Goal: Transaction & Acquisition: Purchase product/service

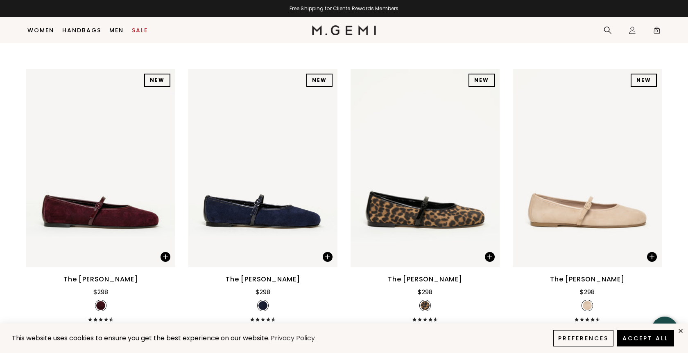
scroll to position [1518, 0]
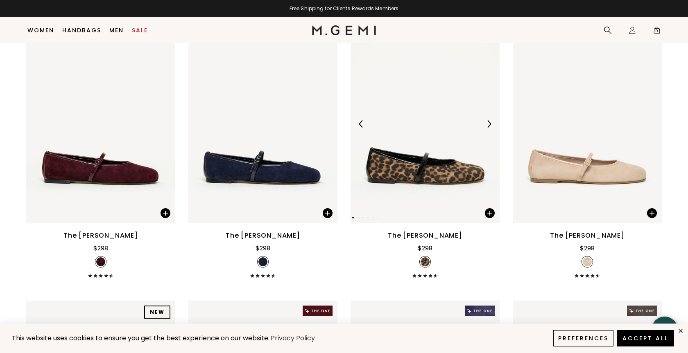
click at [371, 159] on img at bounding box center [424, 124] width 149 height 199
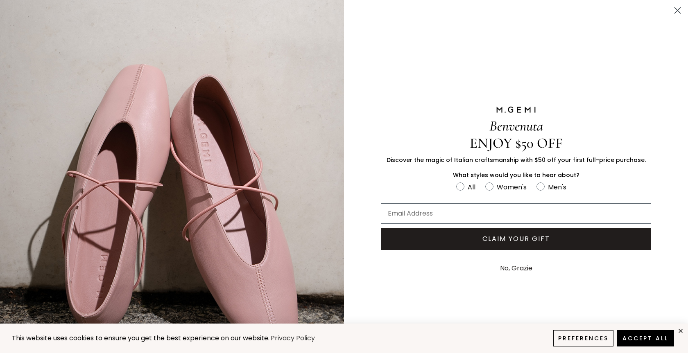
click at [675, 6] on circle "Close dialog" at bounding box center [678, 11] width 14 height 14
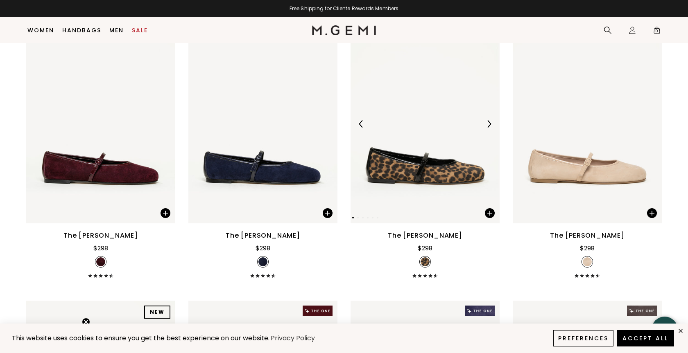
click at [429, 120] on img at bounding box center [424, 124] width 149 height 199
click at [417, 154] on img at bounding box center [424, 124] width 149 height 199
click at [417, 110] on img at bounding box center [424, 124] width 149 height 199
click at [444, 131] on div at bounding box center [424, 124] width 149 height 13
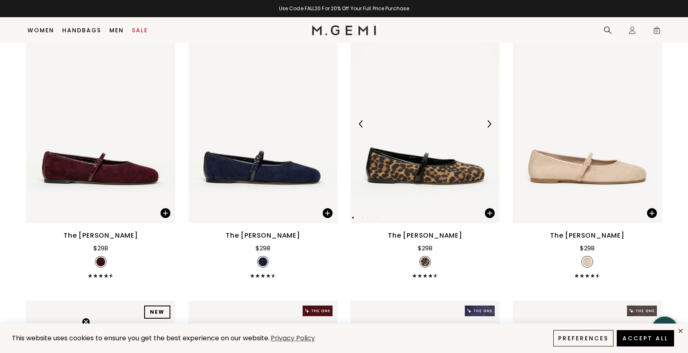
click at [411, 91] on img at bounding box center [424, 124] width 149 height 199
click at [328, 104] on img at bounding box center [262, 124] width 149 height 199
click at [427, 264] on div "The [PERSON_NAME] $298" at bounding box center [424, 254] width 149 height 47
click at [412, 183] on img at bounding box center [424, 124] width 149 height 199
click at [488, 218] on span at bounding box center [490, 213] width 10 height 10
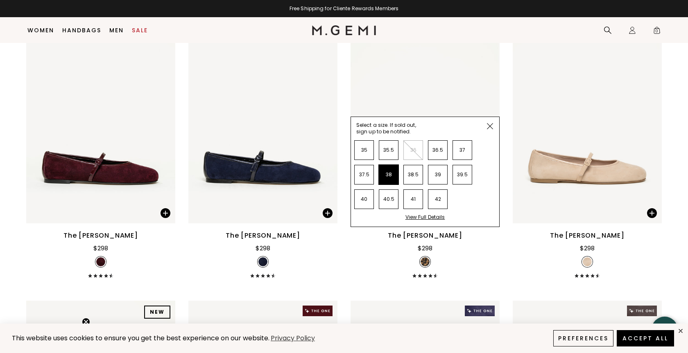
click at [384, 185] on li "38" at bounding box center [389, 175] width 20 height 20
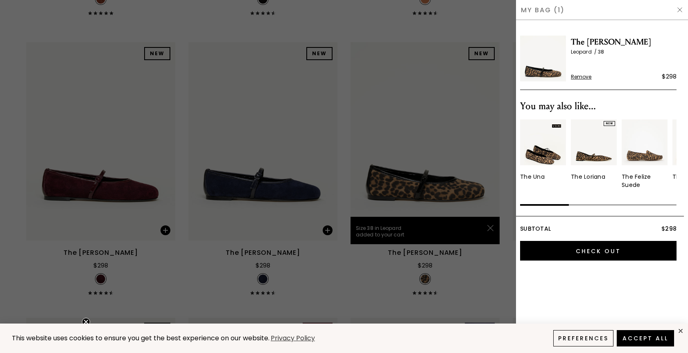
click at [445, 182] on div at bounding box center [344, 176] width 688 height 353
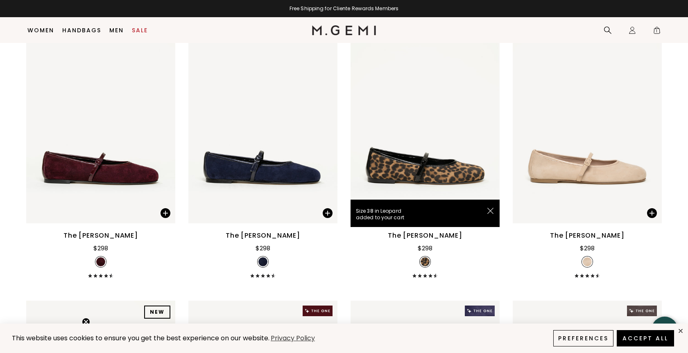
click at [488, 214] on img at bounding box center [490, 211] width 6 height 6
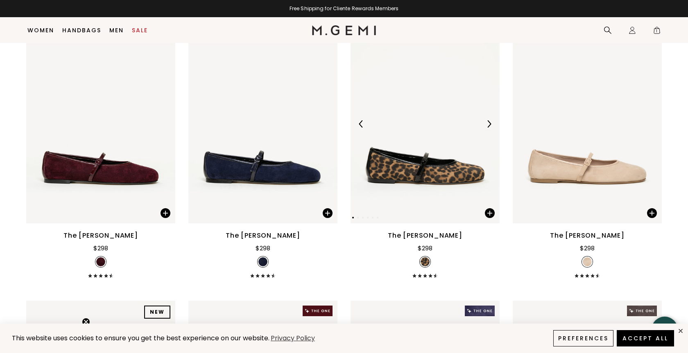
click at [486, 130] on div at bounding box center [488, 124] width 13 height 13
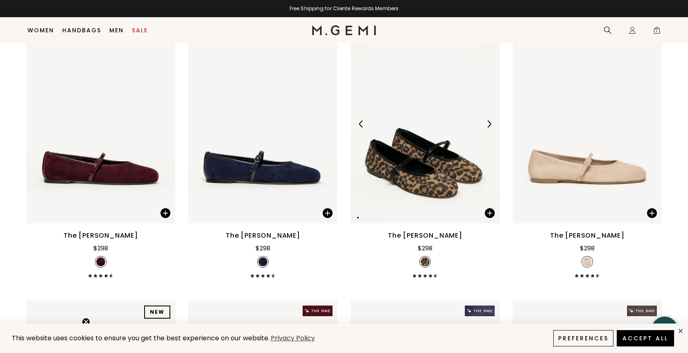
click at [486, 130] on div at bounding box center [488, 124] width 13 height 13
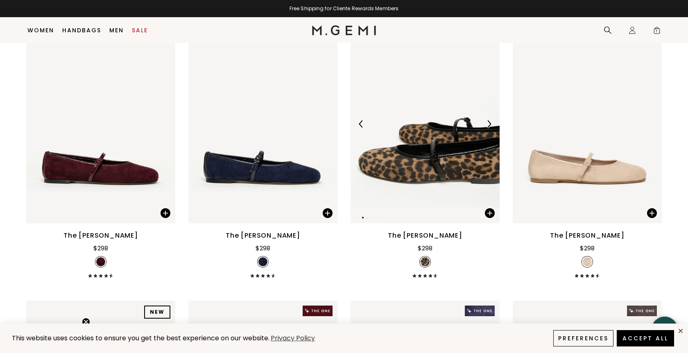
click at [486, 130] on div at bounding box center [488, 124] width 13 height 13
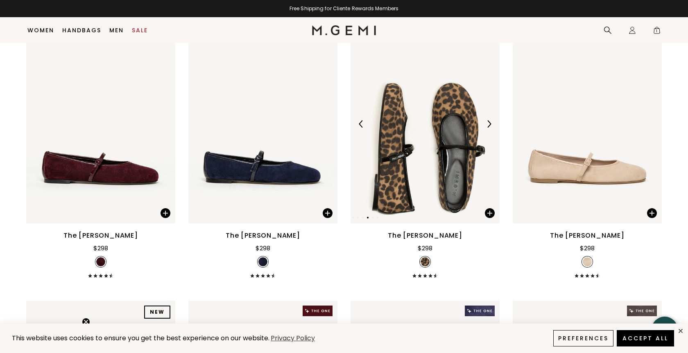
click at [486, 130] on div at bounding box center [488, 124] width 13 height 13
